Goal: Information Seeking & Learning: Learn about a topic

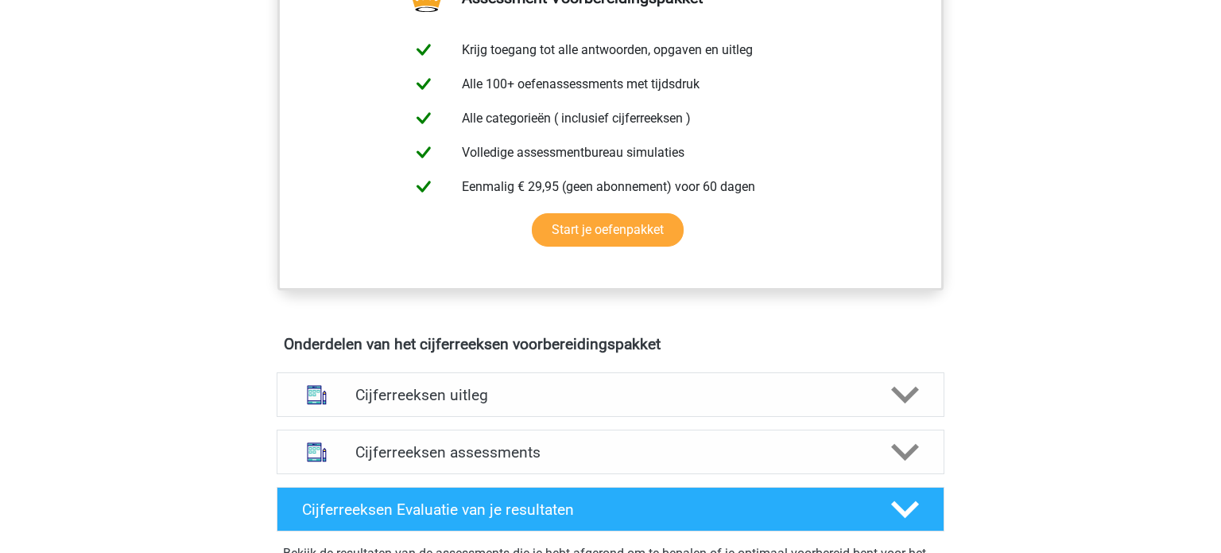
scroll to position [646, 0]
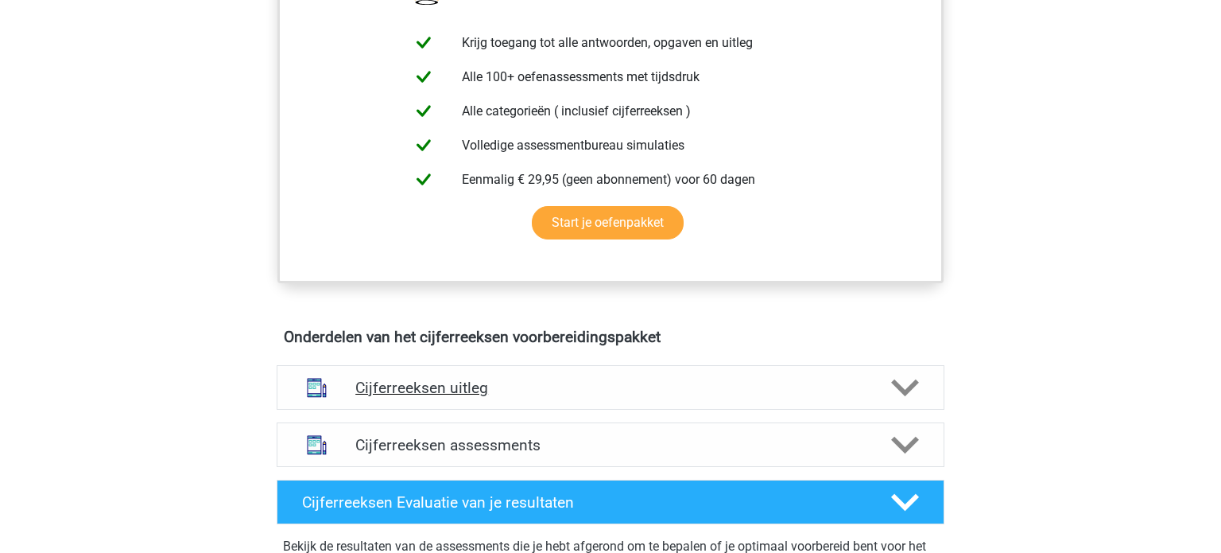
click at [392, 397] on h4 "Cijferreeksen uitleg" at bounding box center [610, 387] width 510 height 18
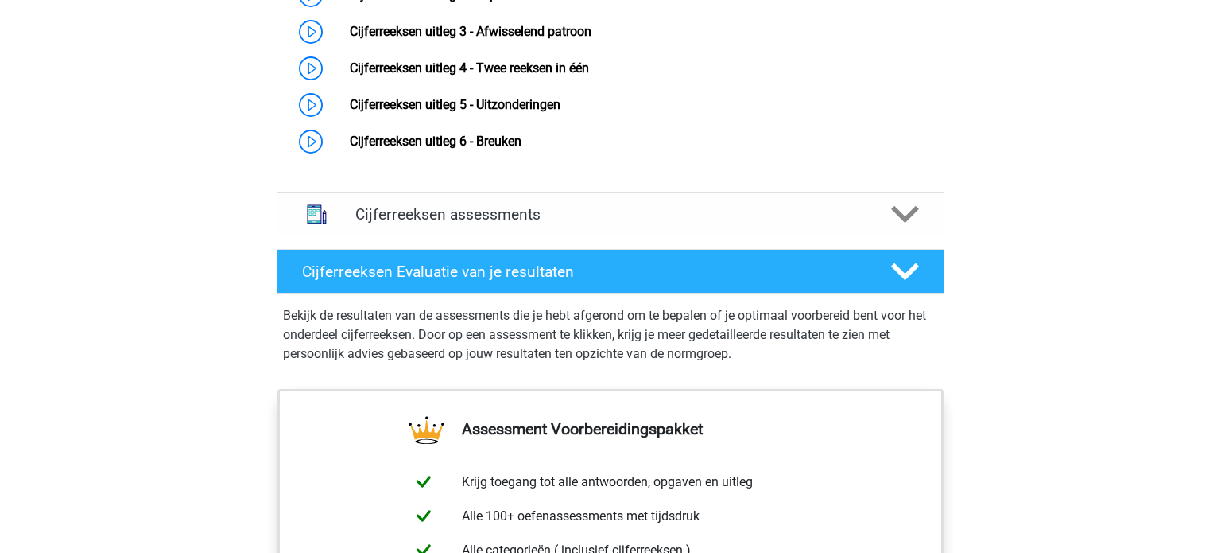
scroll to position [1199, 0]
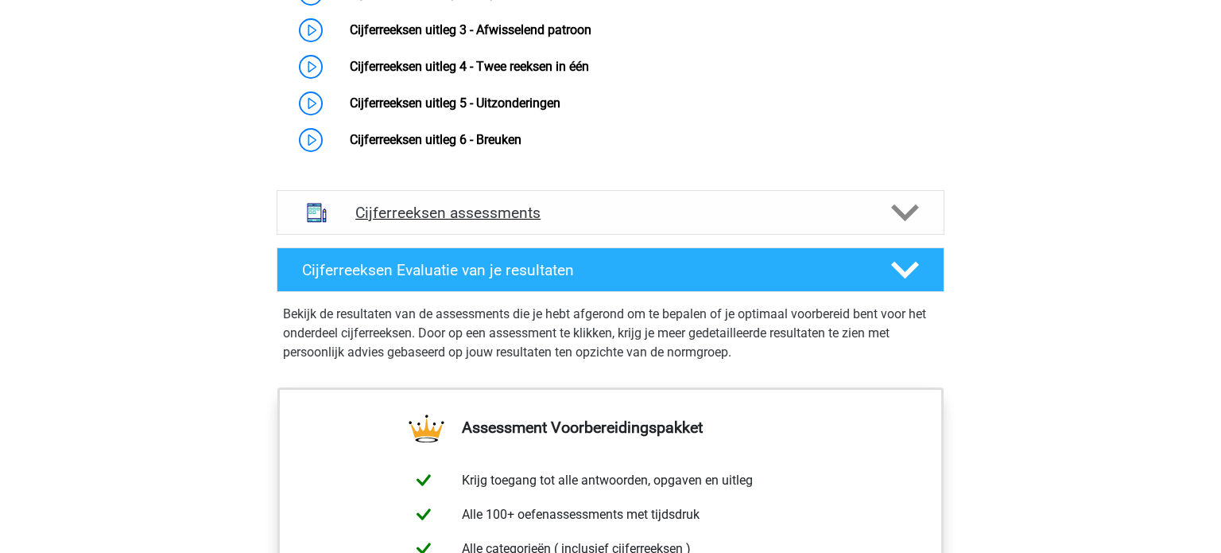
click at [914, 221] on polygon at bounding box center [905, 212] width 28 height 17
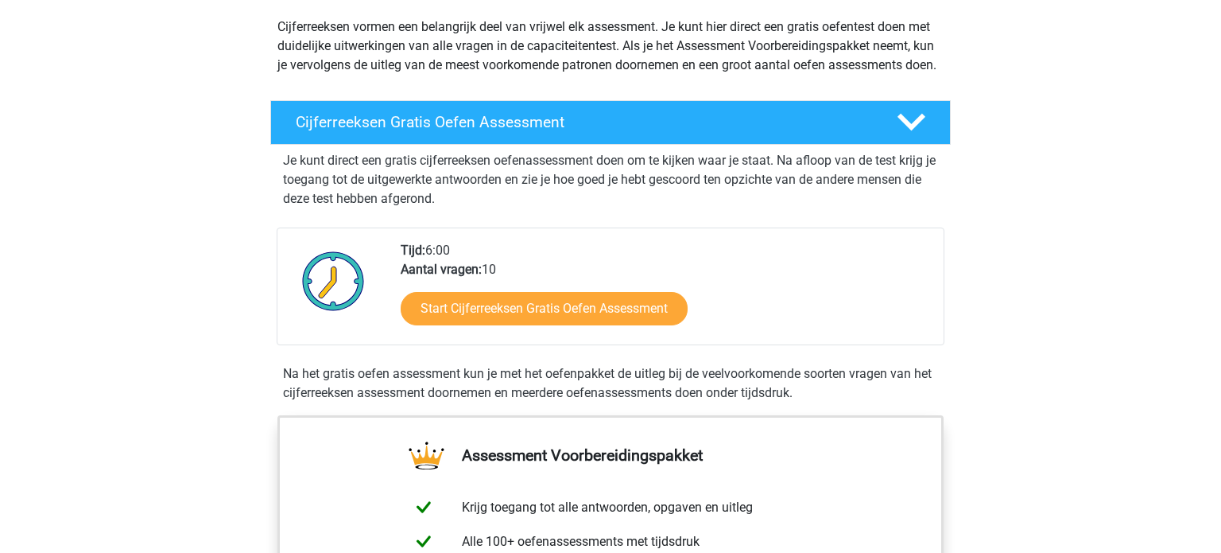
scroll to position [180, 0]
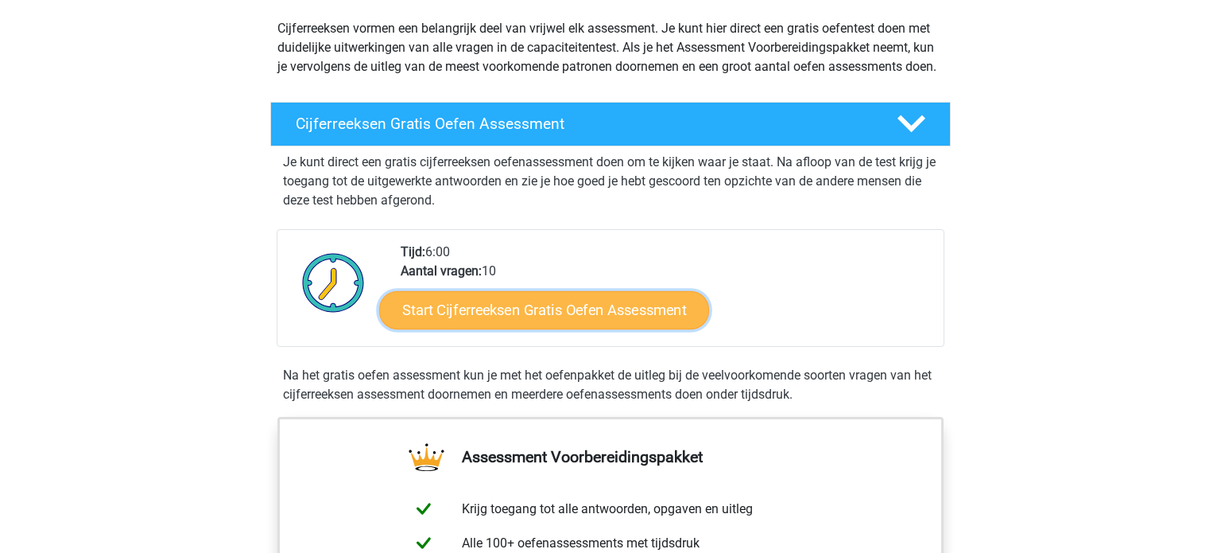
click at [520, 328] on link "Start Cijferreeksen Gratis Oefen Assessment" at bounding box center [544, 309] width 330 height 38
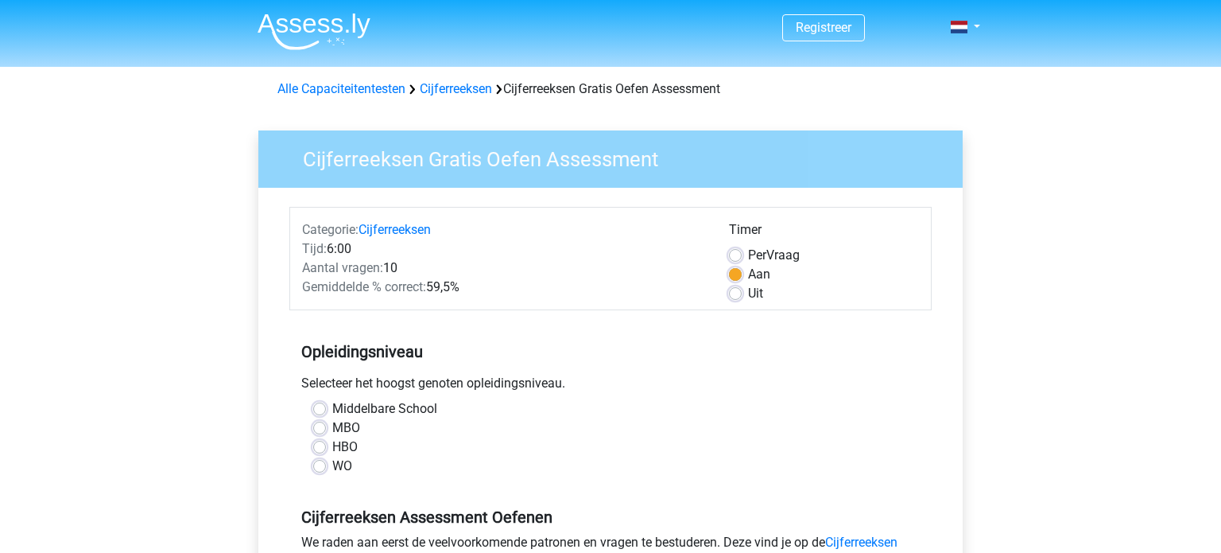
click at [332, 448] on label "HBO" at bounding box center [344, 446] width 25 height 19
click at [320, 448] on input "HBO" at bounding box center [319, 445] width 13 height 16
radio input "true"
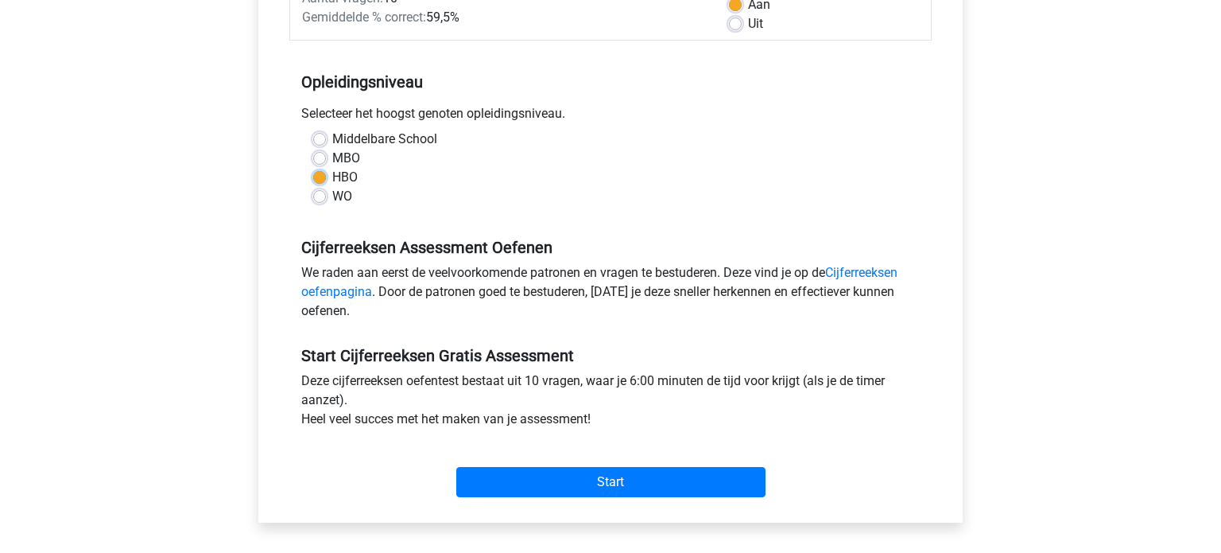
scroll to position [273, 0]
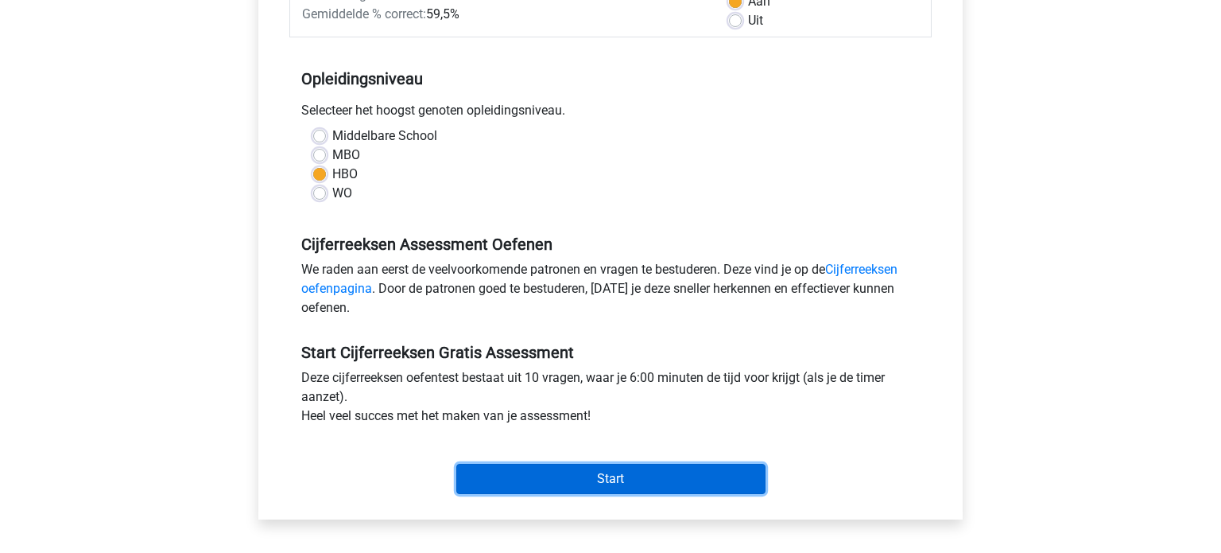
click at [649, 477] on input "Start" at bounding box center [610, 479] width 309 height 30
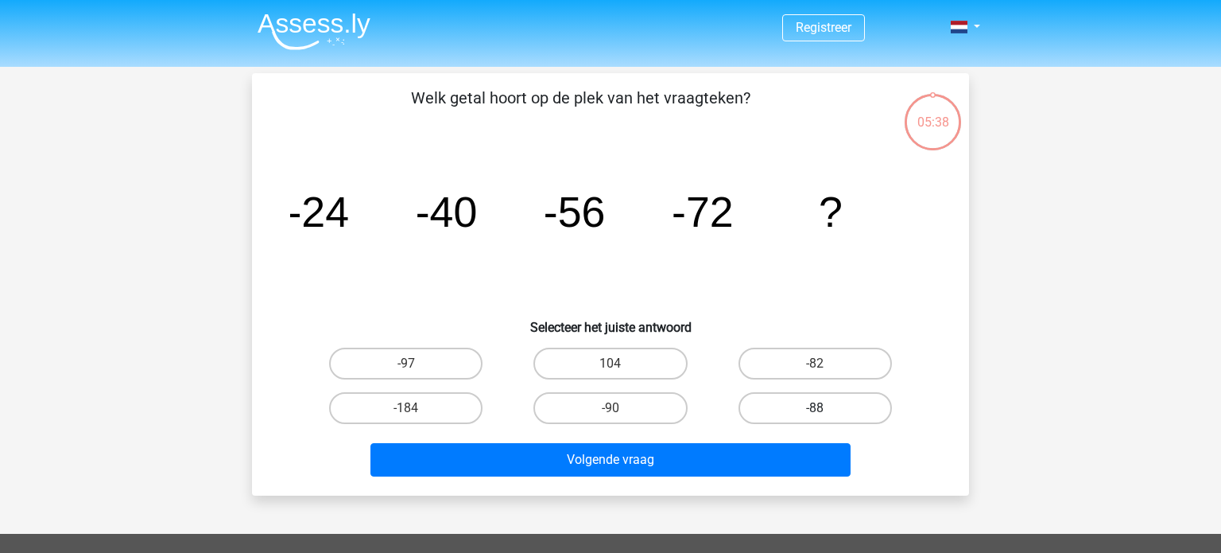
click at [794, 415] on label "-88" at bounding box center [815, 408] width 153 height 32
click at [815, 415] on input "-88" at bounding box center [820, 413] width 10 height 10
radio input "true"
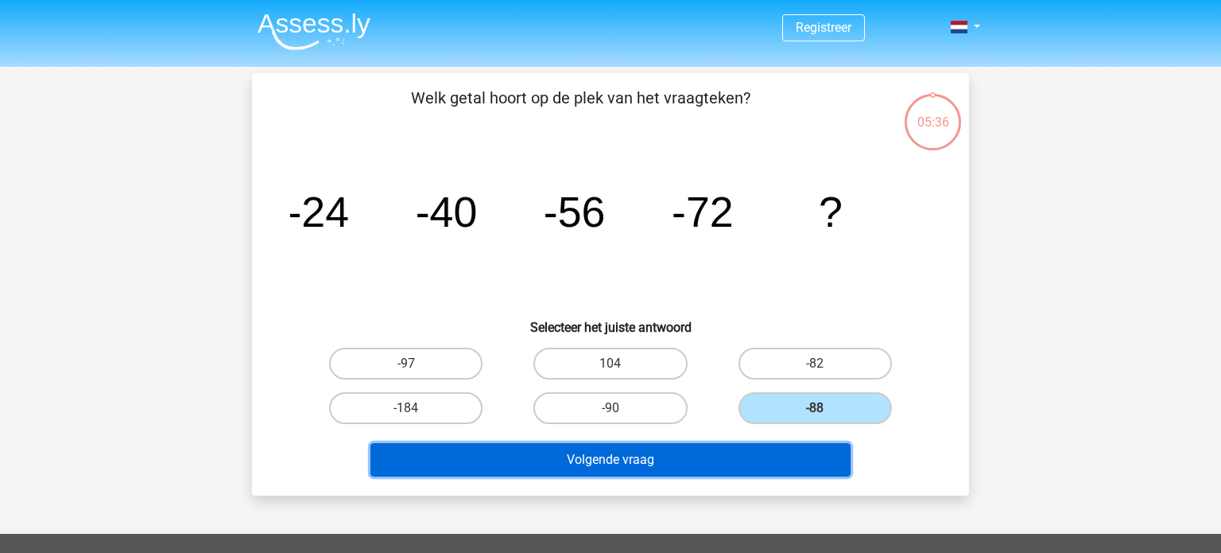
click at [594, 467] on button "Volgende vraag" at bounding box center [611, 459] width 481 height 33
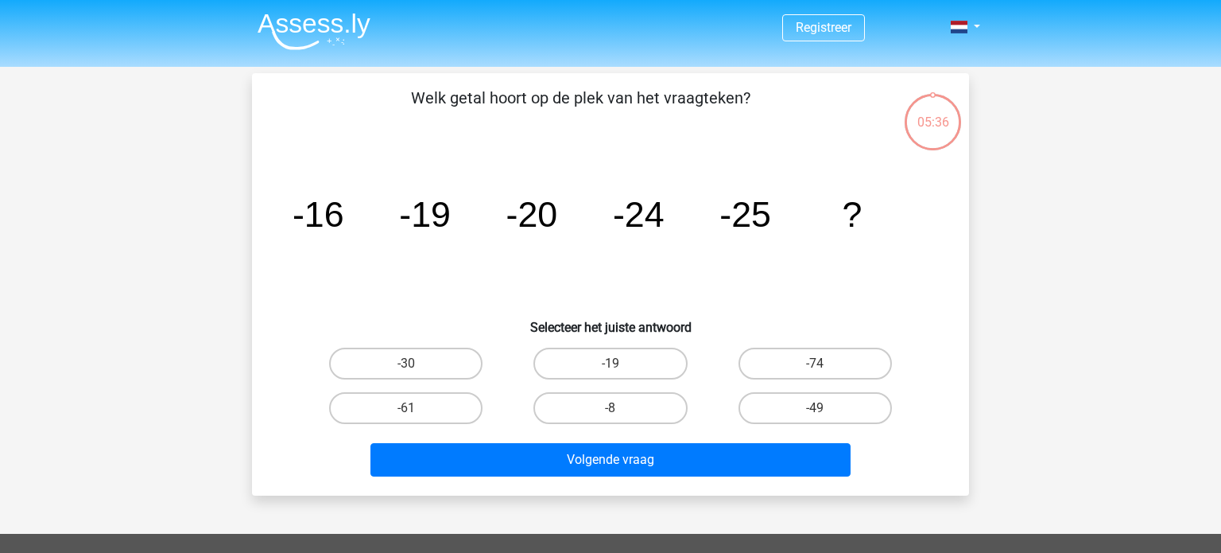
scroll to position [73, 0]
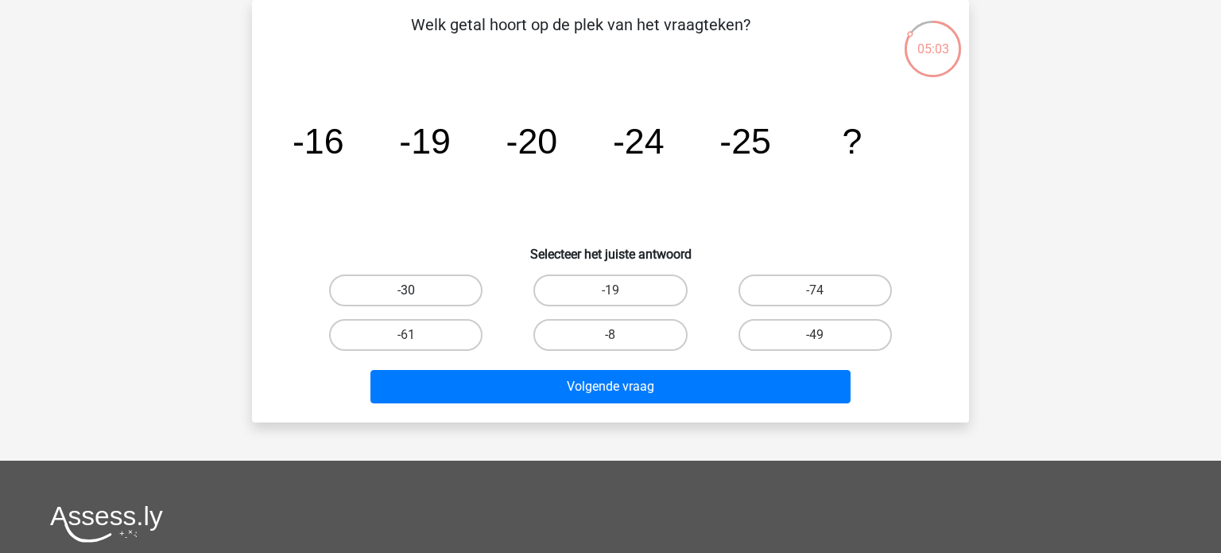
click at [417, 294] on label "-30" at bounding box center [405, 290] width 153 height 32
click at [417, 294] on input "-30" at bounding box center [411, 295] width 10 height 10
radio input "true"
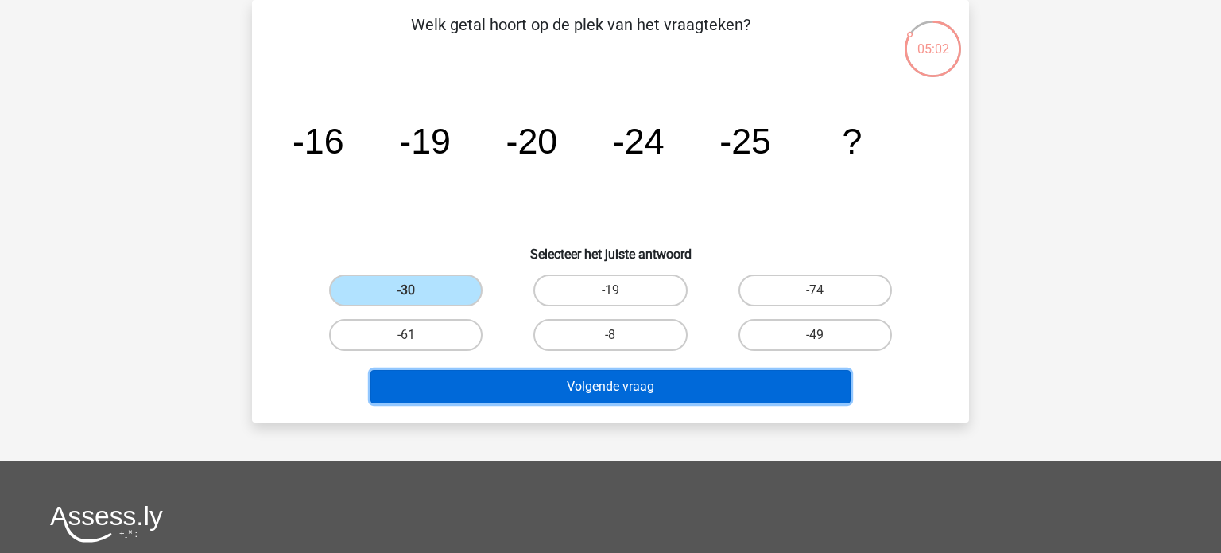
click at [606, 384] on button "Volgende vraag" at bounding box center [611, 386] width 481 height 33
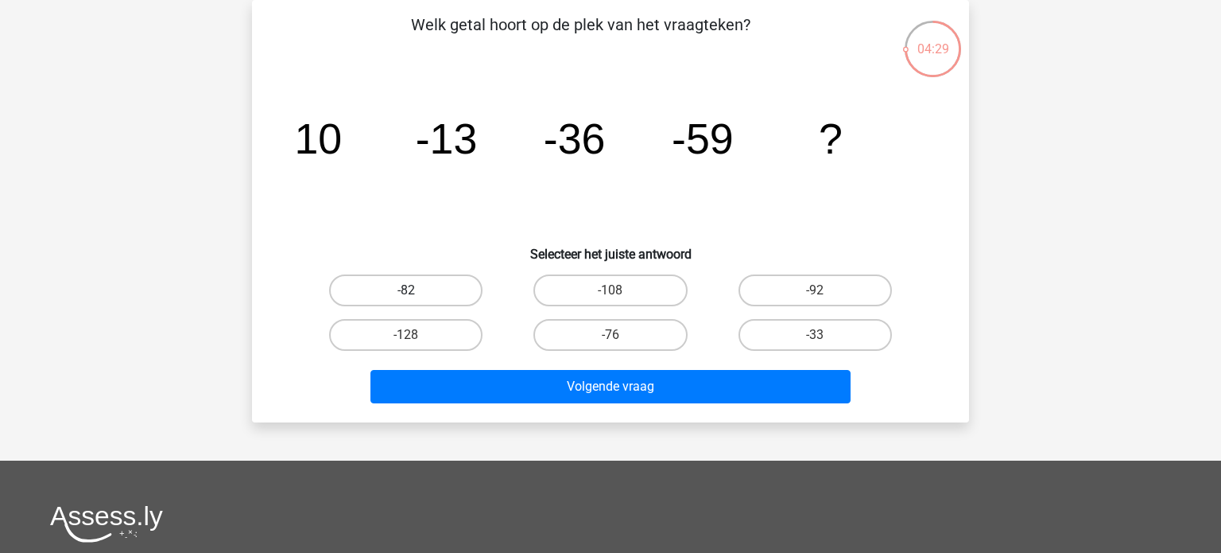
click at [430, 281] on label "-82" at bounding box center [405, 290] width 153 height 32
click at [417, 290] on input "-82" at bounding box center [411, 295] width 10 height 10
radio input "true"
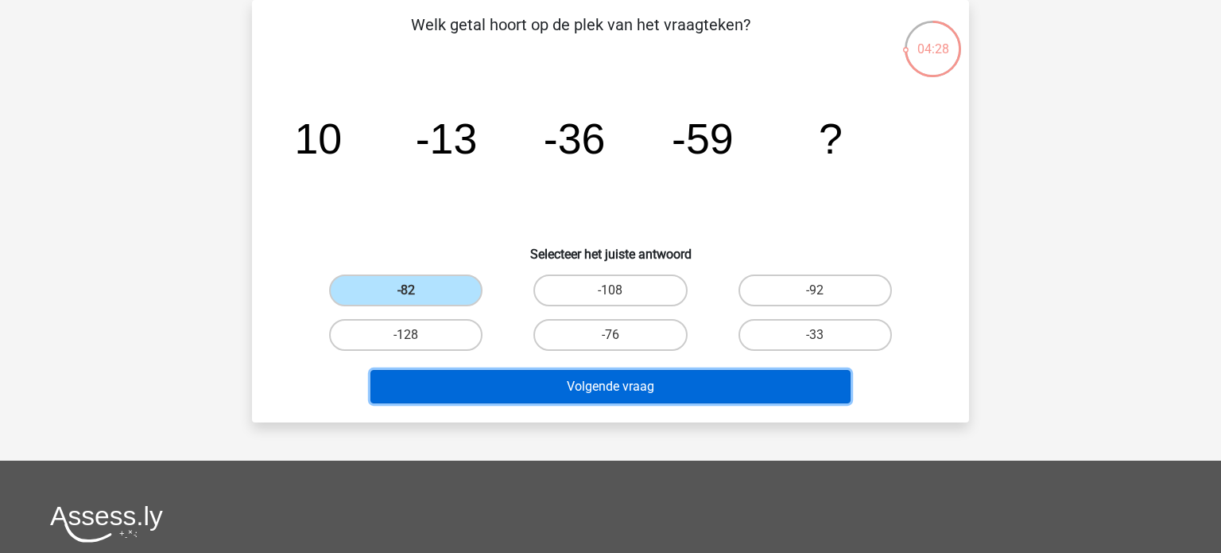
click at [555, 388] on button "Volgende vraag" at bounding box center [611, 386] width 481 height 33
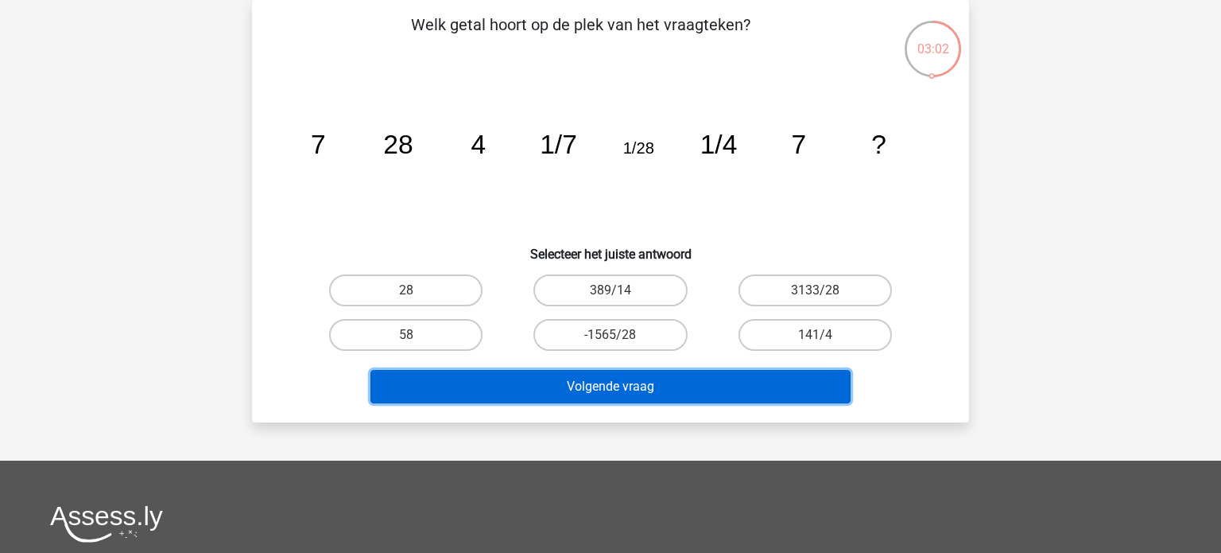
click at [628, 390] on button "Volgende vraag" at bounding box center [611, 386] width 481 height 33
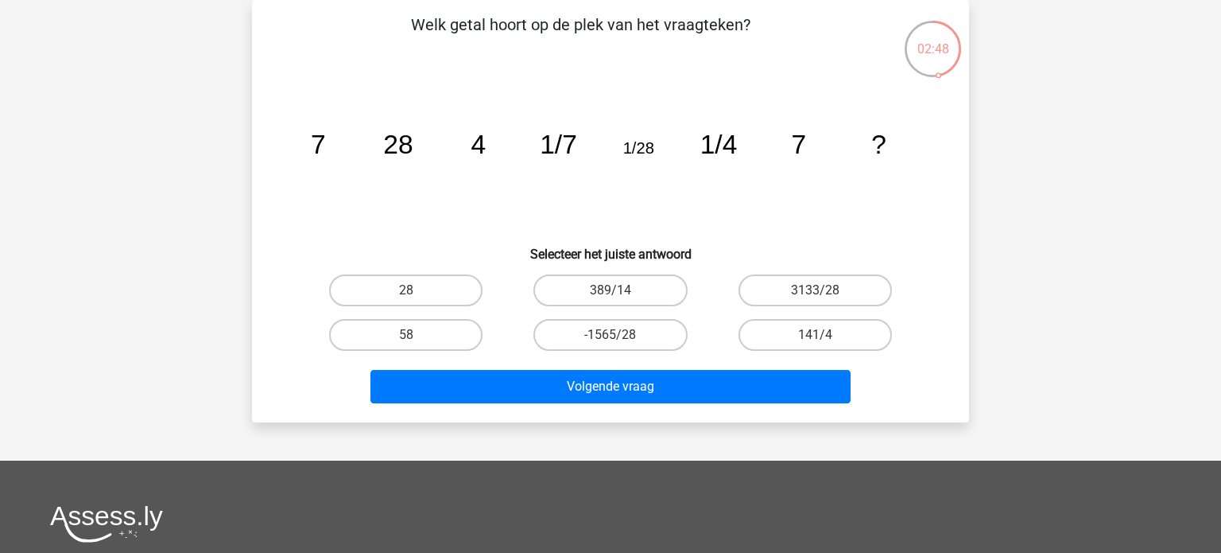
click at [604, 289] on label "389/14" at bounding box center [610, 290] width 153 height 32
click at [611, 290] on input "389/14" at bounding box center [616, 295] width 10 height 10
radio input "true"
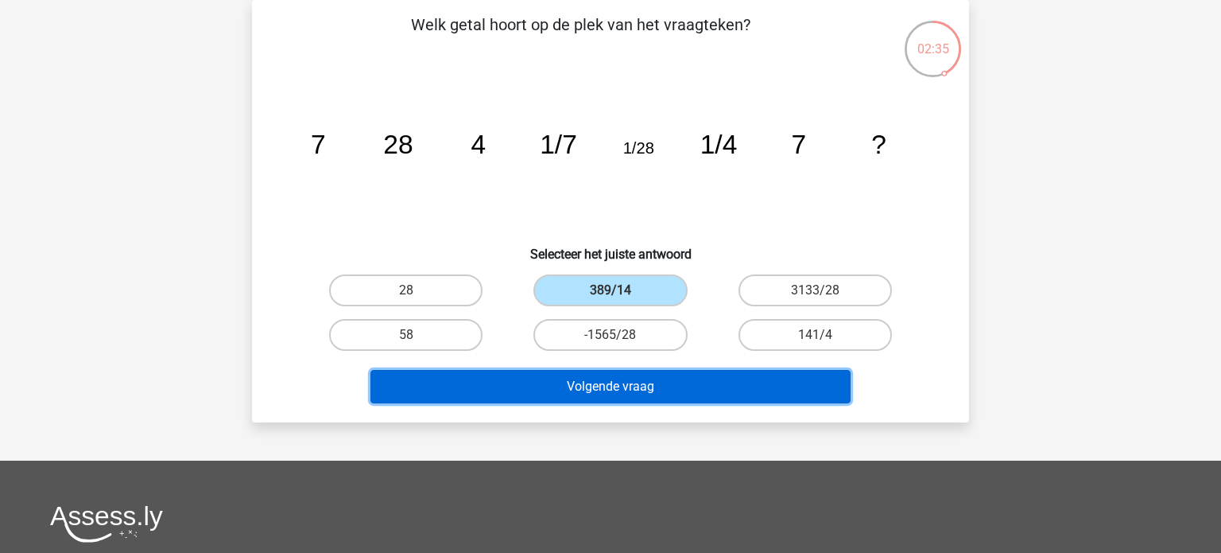
click at [603, 373] on button "Volgende vraag" at bounding box center [611, 386] width 481 height 33
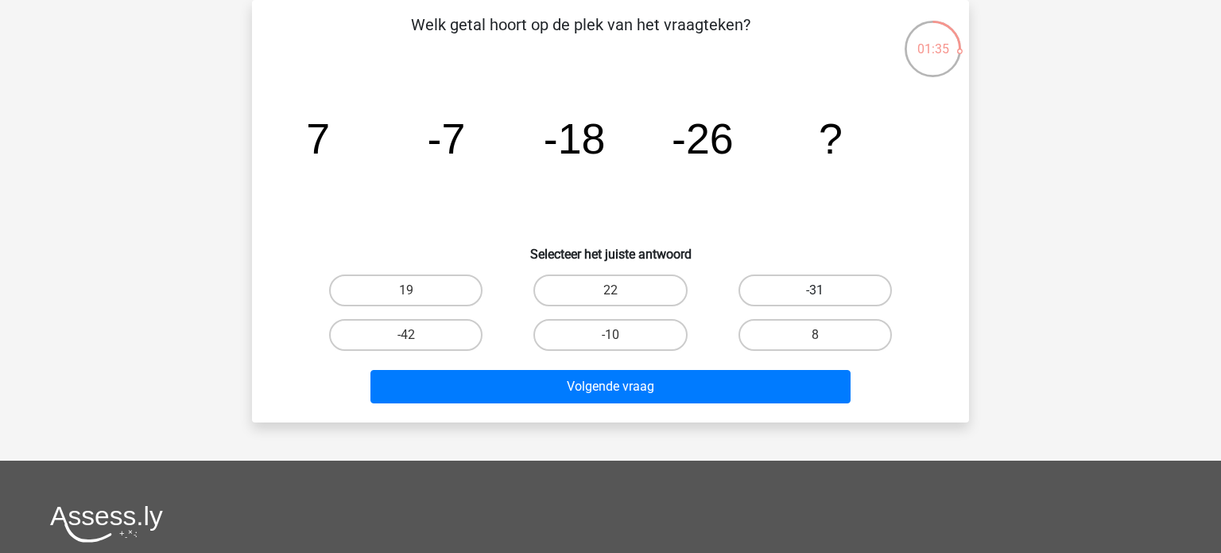
click at [809, 281] on label "-31" at bounding box center [815, 290] width 153 height 32
click at [815, 290] on input "-31" at bounding box center [820, 295] width 10 height 10
radio input "true"
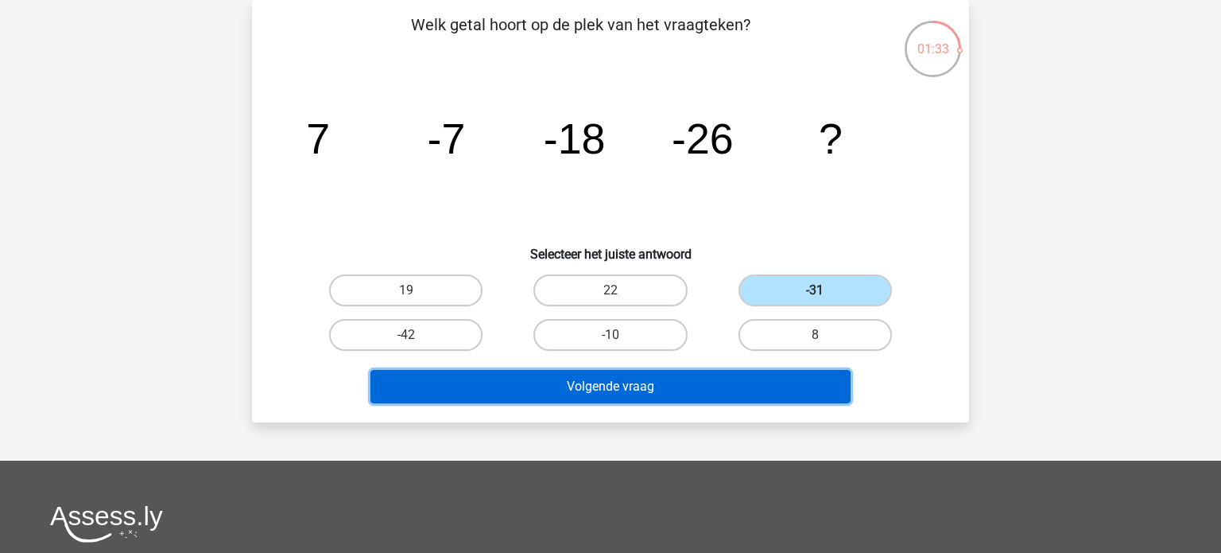
click at [576, 390] on button "Volgende vraag" at bounding box center [611, 386] width 481 height 33
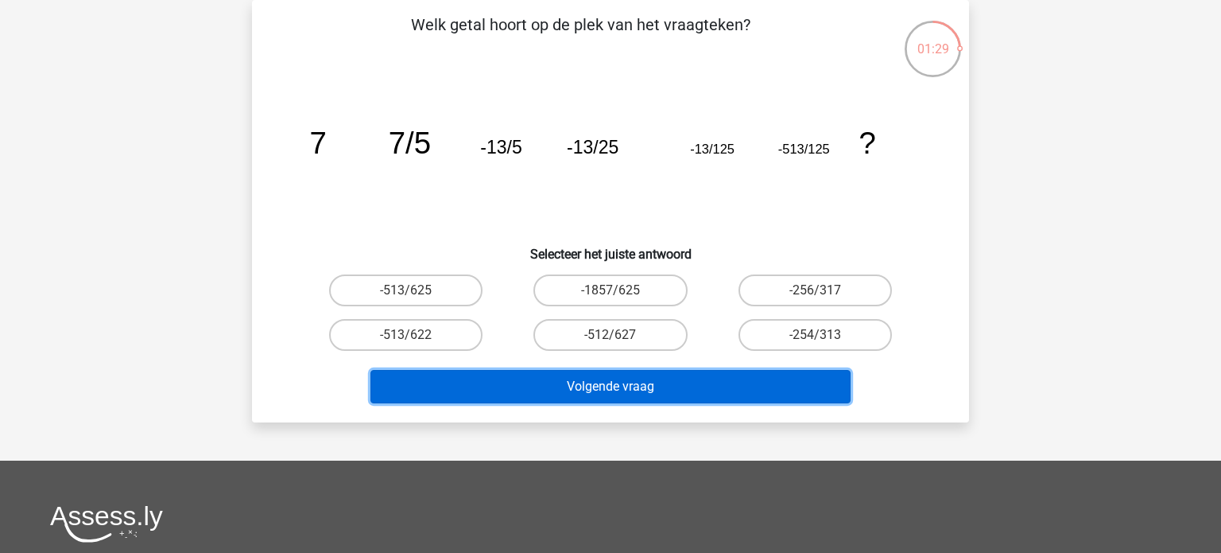
click at [576, 390] on button "Volgende vraag" at bounding box center [611, 386] width 481 height 33
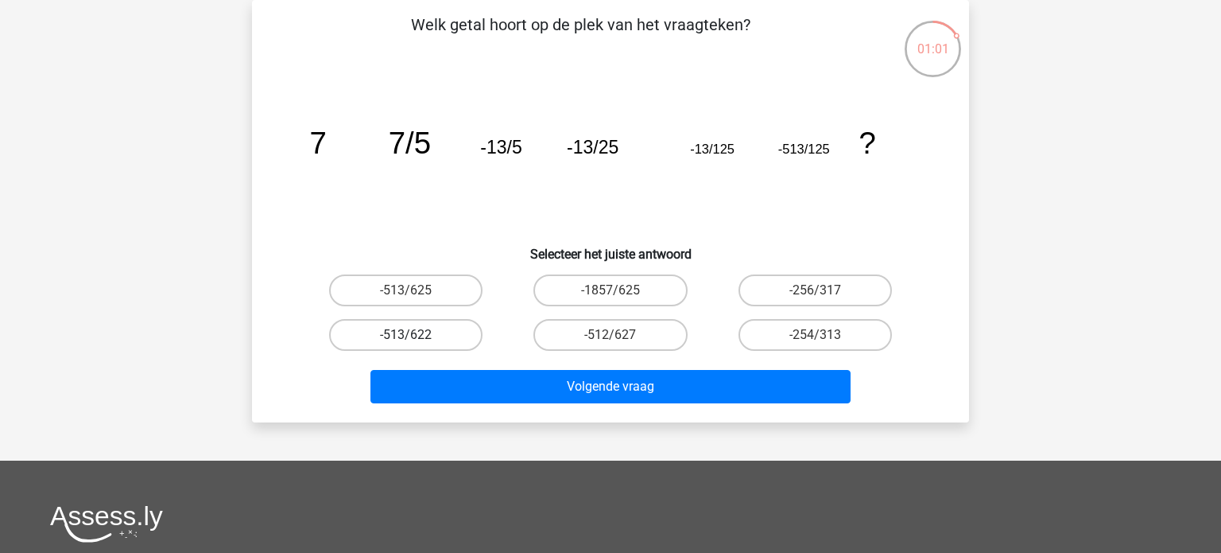
click at [448, 331] on label "-513/622" at bounding box center [405, 335] width 153 height 32
click at [417, 335] on input "-513/622" at bounding box center [411, 340] width 10 height 10
radio input "true"
click at [642, 300] on label "-1857/625" at bounding box center [610, 290] width 153 height 32
click at [621, 300] on input "-1857/625" at bounding box center [616, 295] width 10 height 10
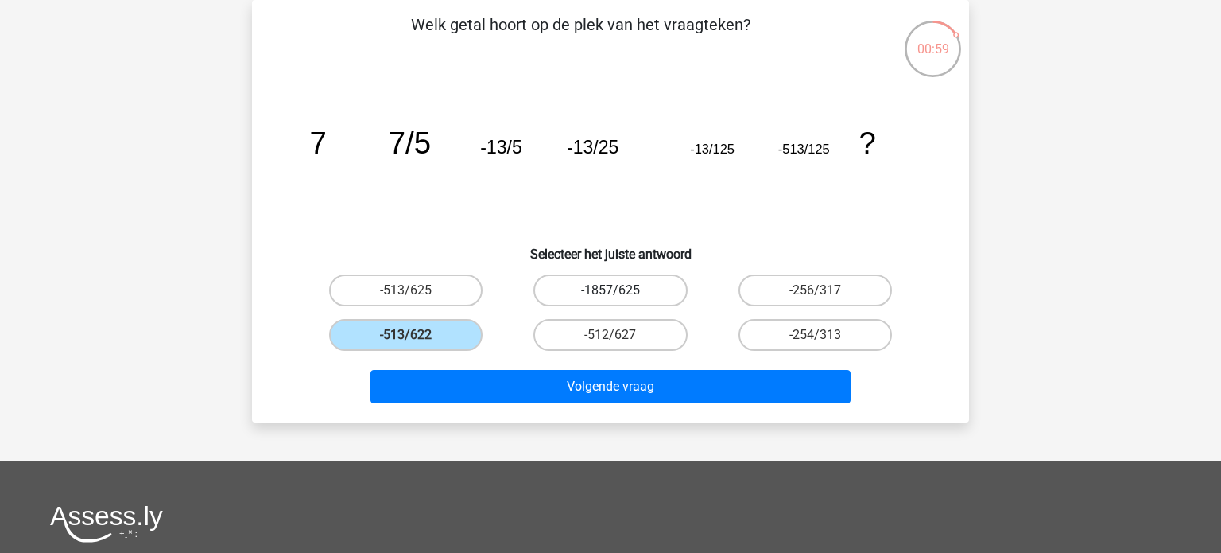
radio input "true"
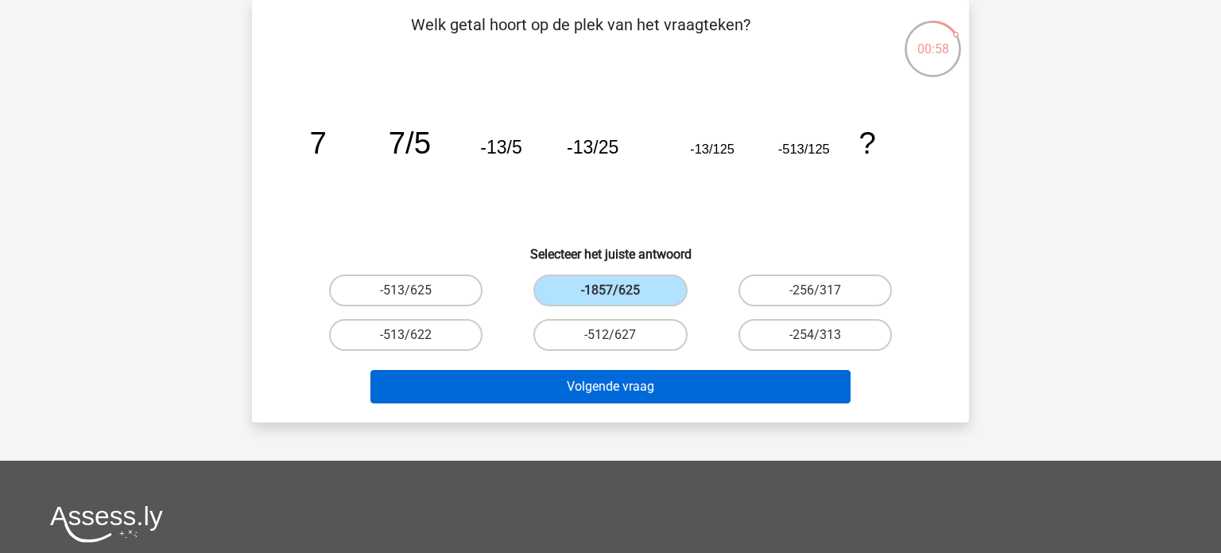
click at [633, 385] on button "Volgende vraag" at bounding box center [611, 386] width 481 height 33
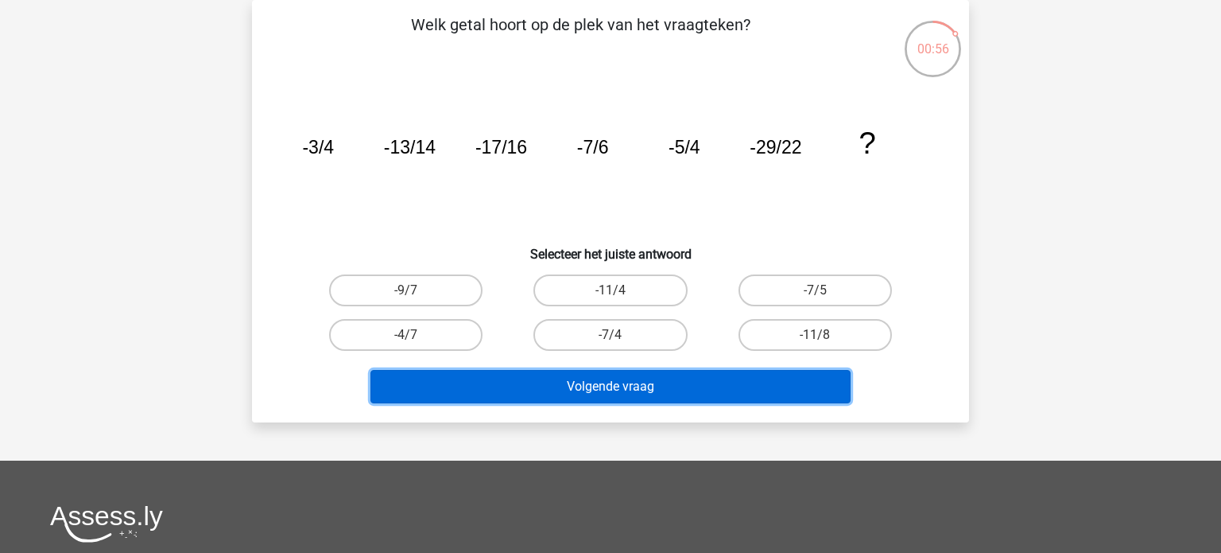
click at [633, 385] on button "Volgende vraag" at bounding box center [611, 386] width 481 height 33
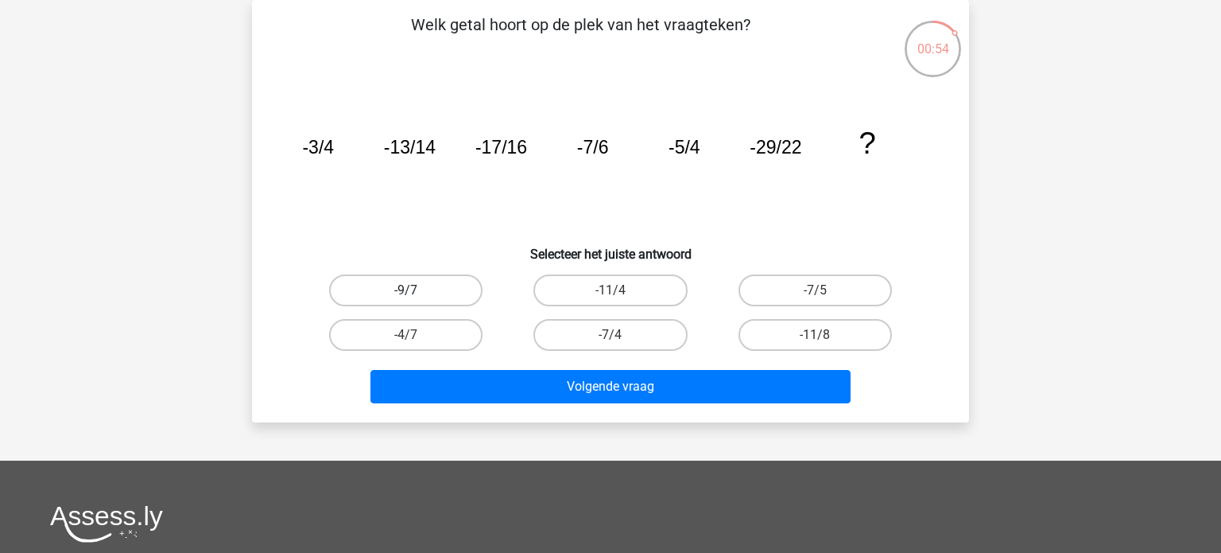
click at [412, 286] on label "-9/7" at bounding box center [405, 290] width 153 height 32
click at [412, 290] on input "-9/7" at bounding box center [411, 295] width 10 height 10
radio input "true"
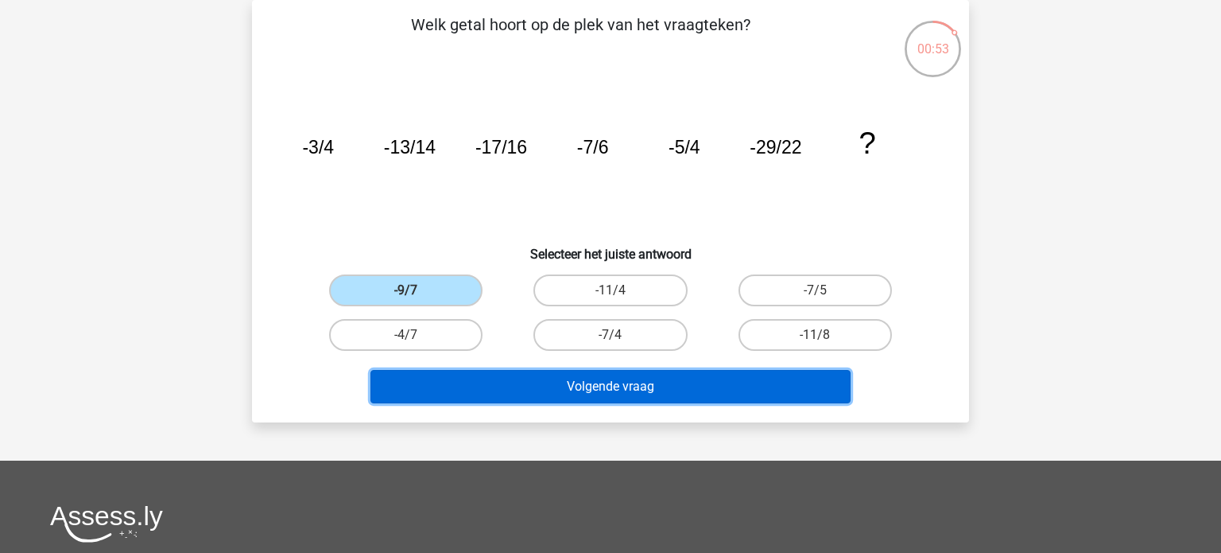
click at [540, 378] on button "Volgende vraag" at bounding box center [611, 386] width 481 height 33
click at [546, 388] on button "Volgende vraag" at bounding box center [611, 386] width 481 height 33
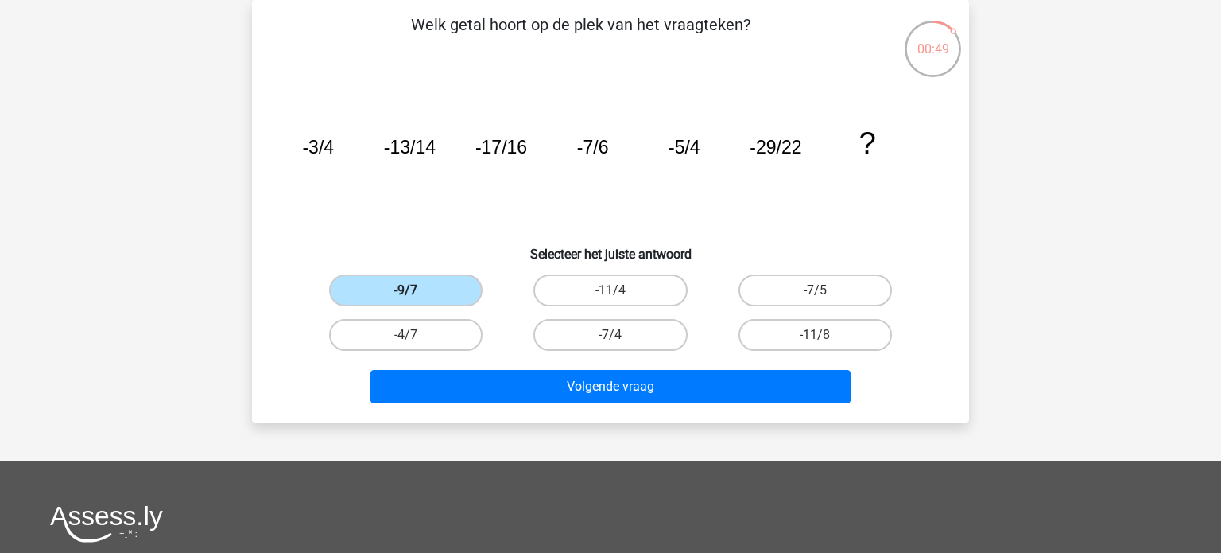
click at [441, 287] on label "-9/7" at bounding box center [405, 290] width 153 height 32
click at [417, 290] on input "-9/7" at bounding box center [411, 295] width 10 height 10
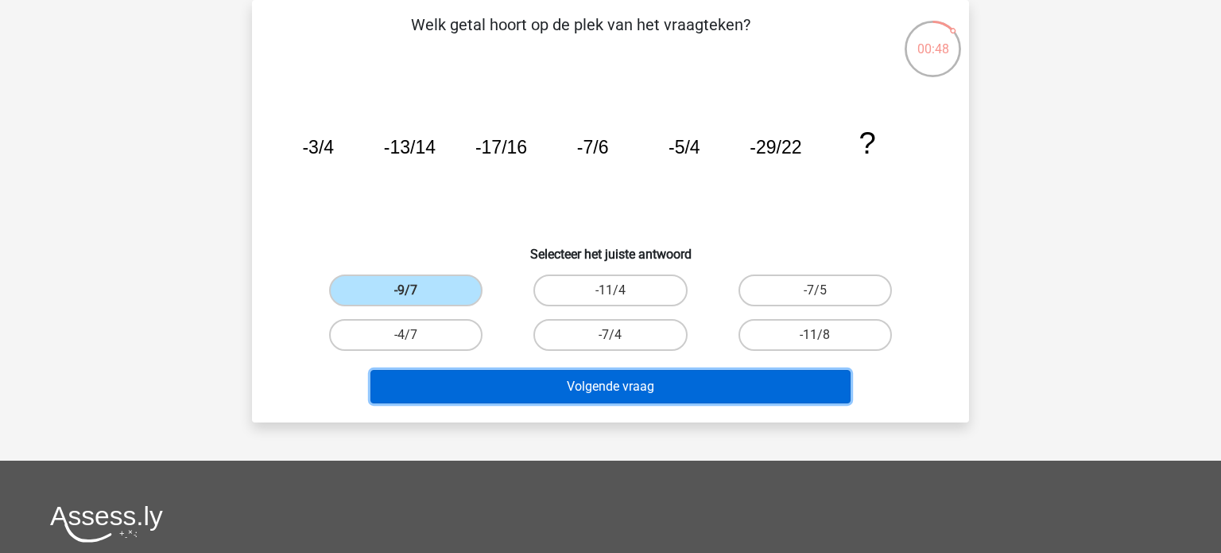
click at [574, 392] on button "Volgende vraag" at bounding box center [611, 386] width 481 height 33
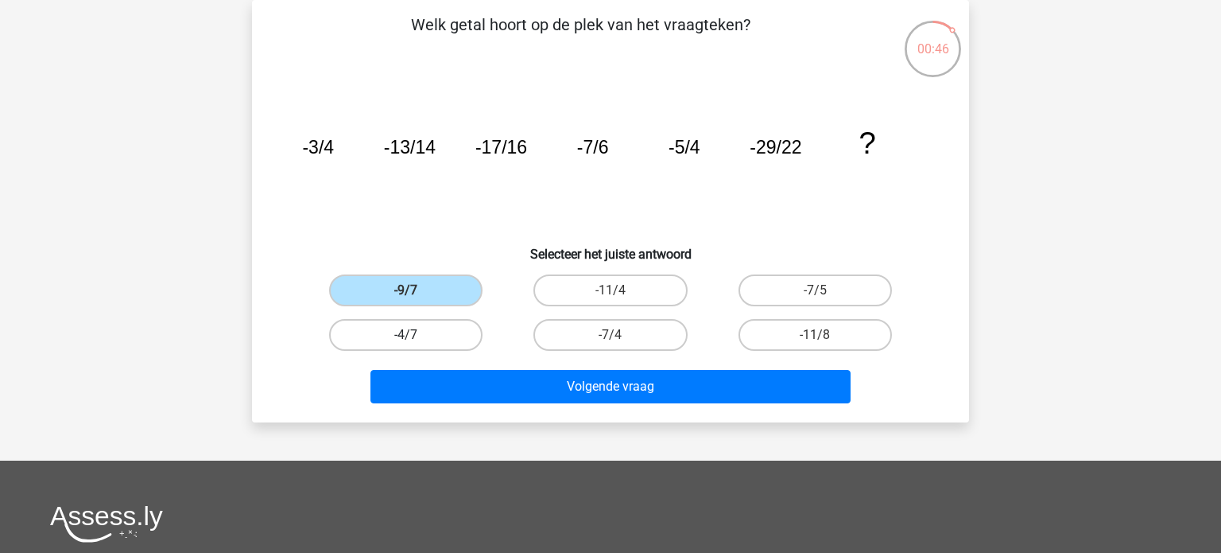
click at [394, 336] on label "-4/7" at bounding box center [405, 335] width 153 height 32
click at [406, 336] on input "-4/7" at bounding box center [411, 340] width 10 height 10
radio input "true"
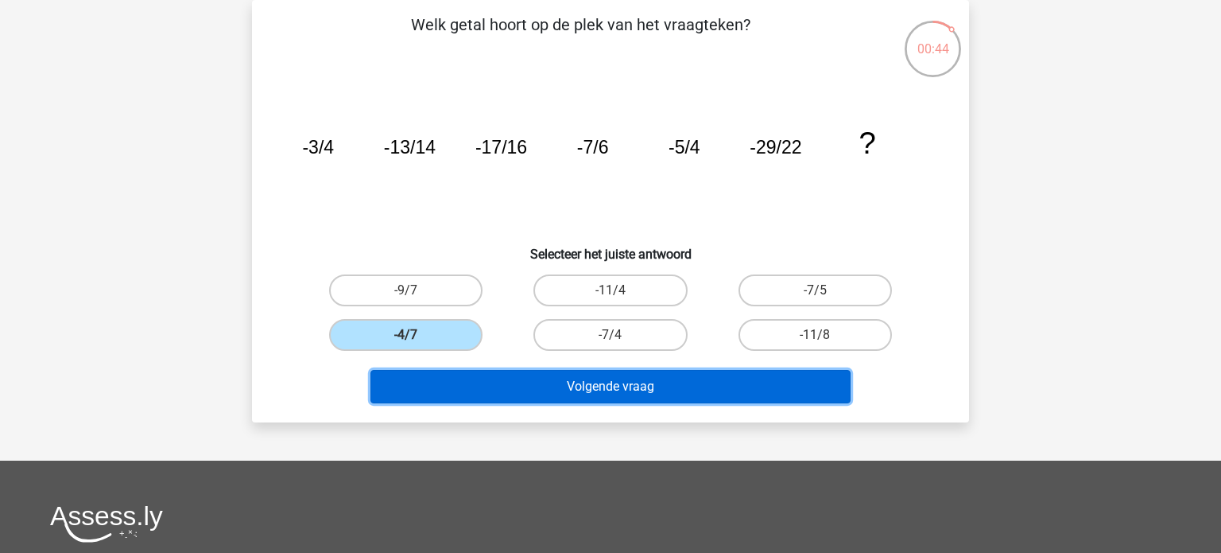
click at [632, 389] on button "Volgende vraag" at bounding box center [611, 386] width 481 height 33
